Goal: Information Seeking & Learning: Find specific page/section

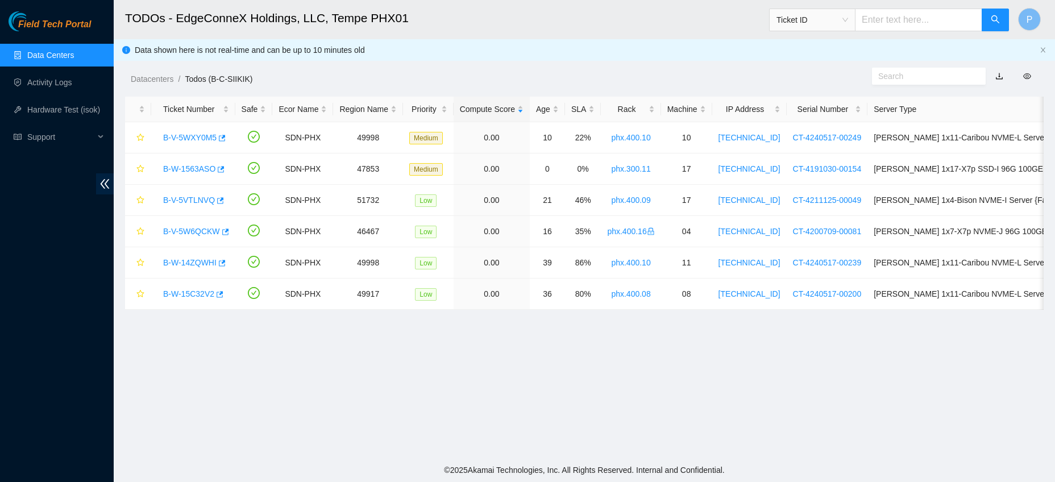
click at [64, 56] on link "Data Centers" at bounding box center [50, 55] width 47 height 9
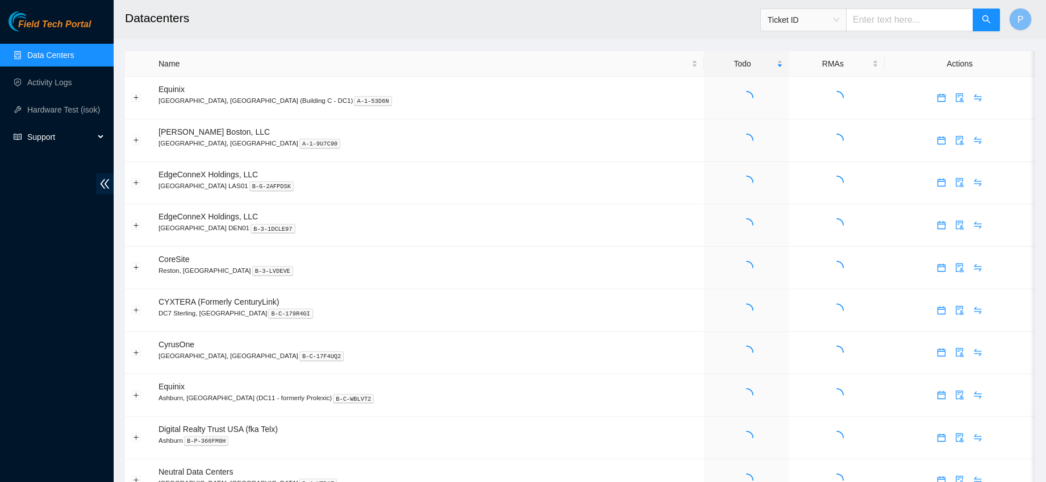
click at [47, 132] on span "Support" at bounding box center [60, 137] width 67 height 23
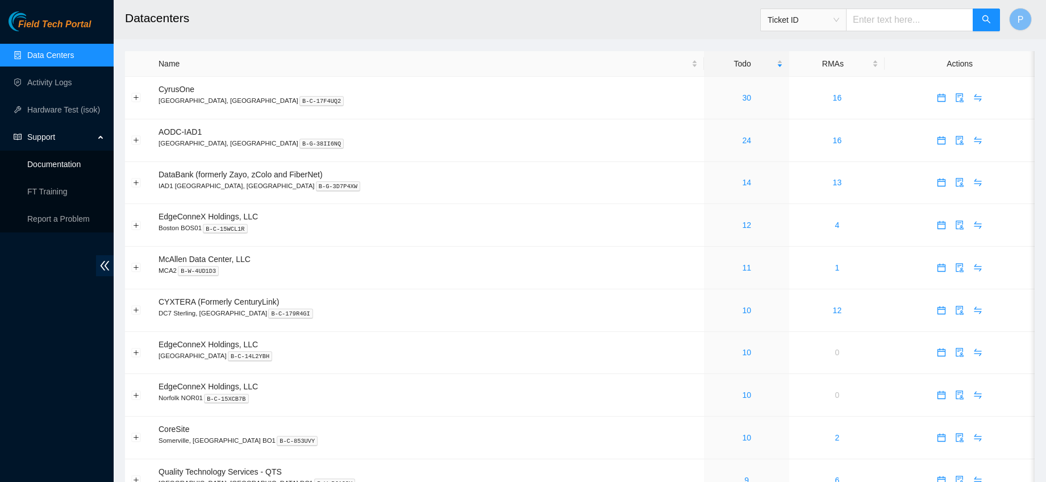
click at [60, 166] on link "Documentation" at bounding box center [53, 164] width 53 height 9
